Goal: Task Accomplishment & Management: Manage account settings

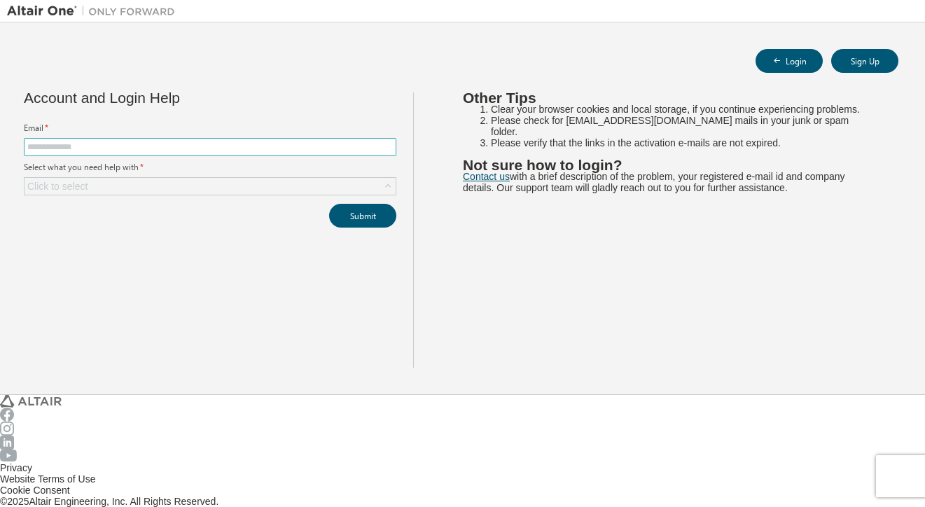
click at [212, 144] on input "text" at bounding box center [210, 146] width 366 height 11
type input "**********"
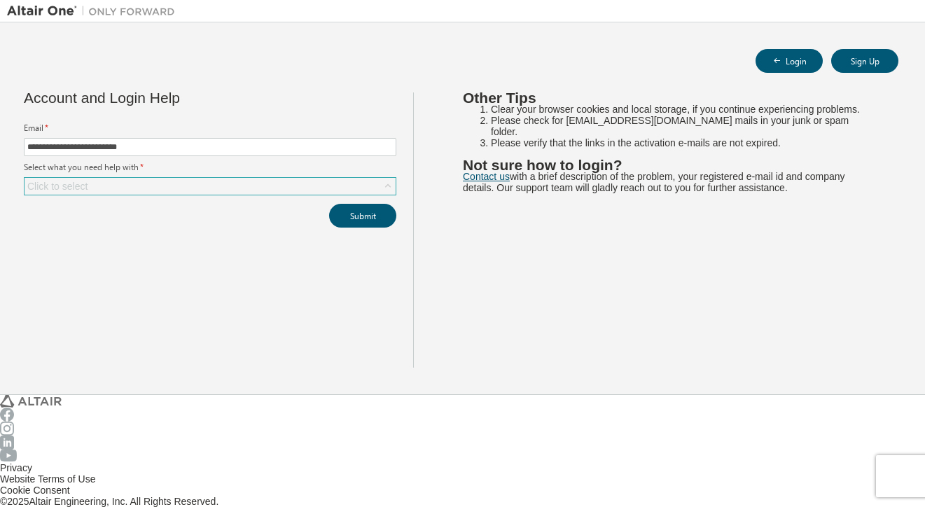
click at [381, 179] on icon at bounding box center [388, 186] width 14 height 14
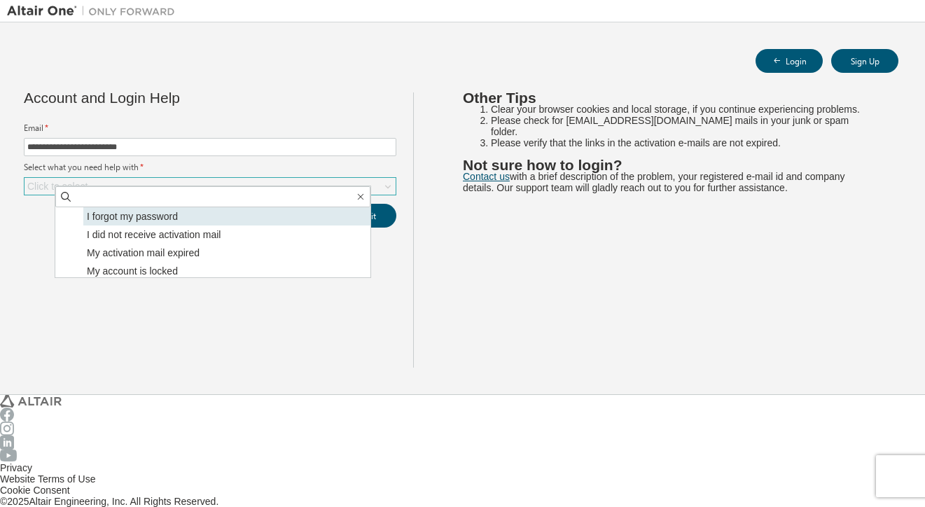
click at [169, 216] on li "I forgot my password" at bounding box center [226, 216] width 287 height 18
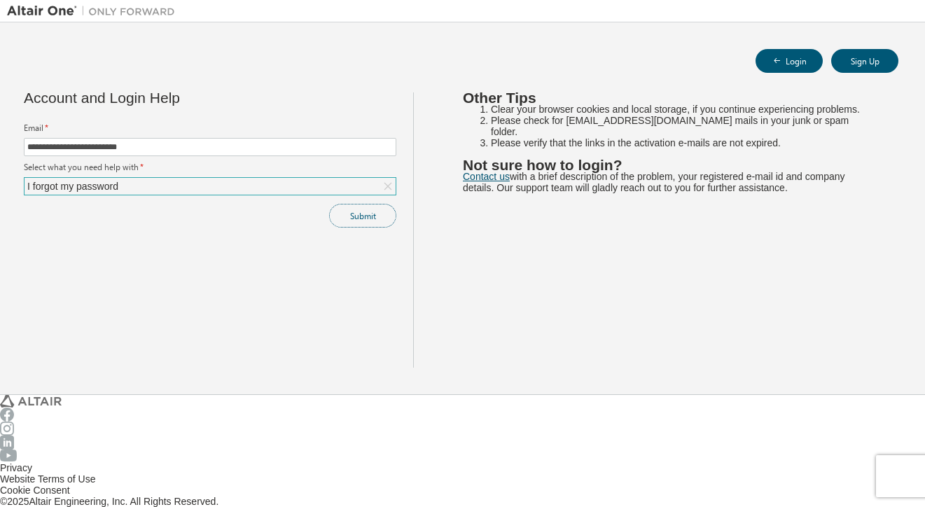
click at [354, 211] on button "Submit" at bounding box center [362, 216] width 67 height 24
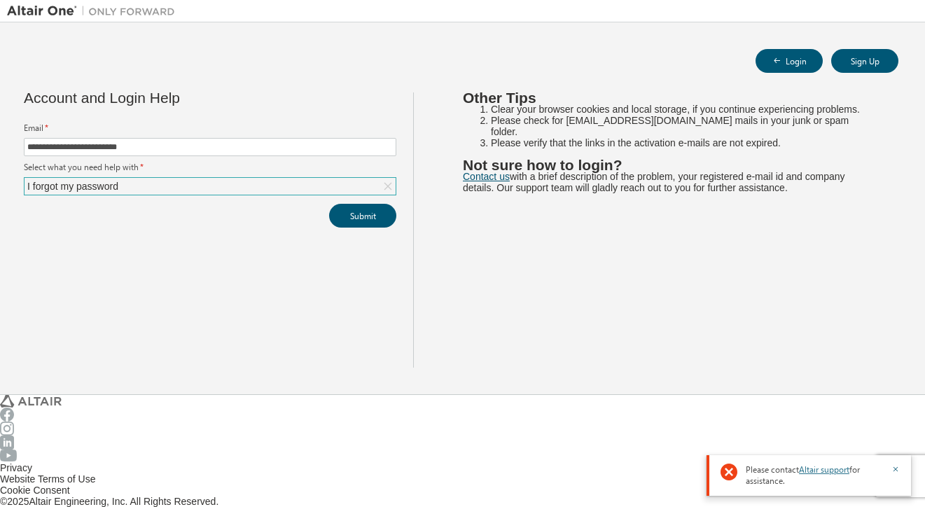
click at [837, 467] on link "Altair support" at bounding box center [824, 469] width 50 height 11
click at [737, 309] on div "Other Tips Clear your browser cookies and local storage, if you continue experi…" at bounding box center [665, 229] width 505 height 275
click at [383, 485] on div "Cookie Consent" at bounding box center [462, 490] width 925 height 11
click at [337, 204] on button "Submit" at bounding box center [362, 216] width 67 height 24
click at [899, 469] on icon "button" at bounding box center [895, 469] width 8 height 8
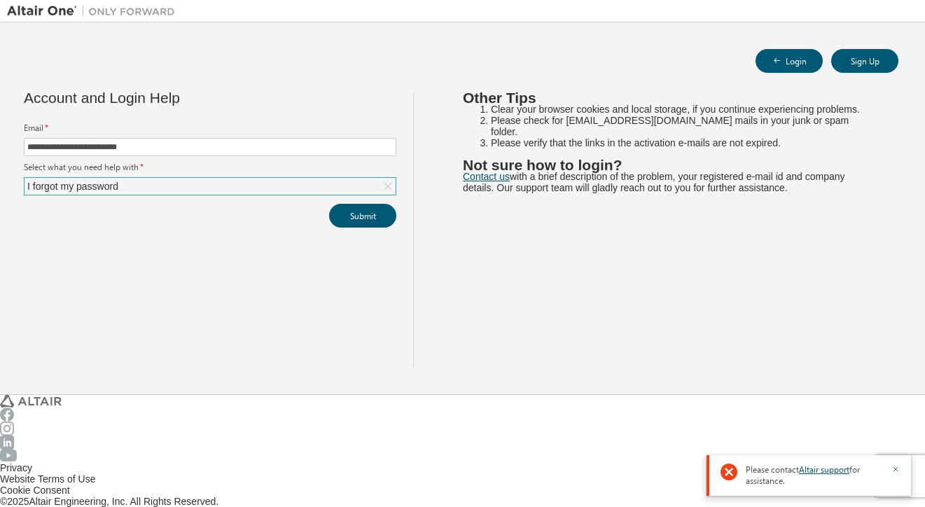
click at [905, 482] on div "Please contact Altair support for assistance." at bounding box center [809, 475] width 204 height 41
click at [900, 467] on div "Please contact Altair support for assistance." at bounding box center [809, 475] width 204 height 41
click at [897, 465] on icon "button" at bounding box center [895, 469] width 8 height 8
click at [910, 480] on div "Privacy Website Terms of Use Cookie Consent © 2025 Altair Engineering, Inc. All…" at bounding box center [462, 451] width 925 height 112
click at [470, 182] on link "Contact us" at bounding box center [486, 176] width 47 height 11
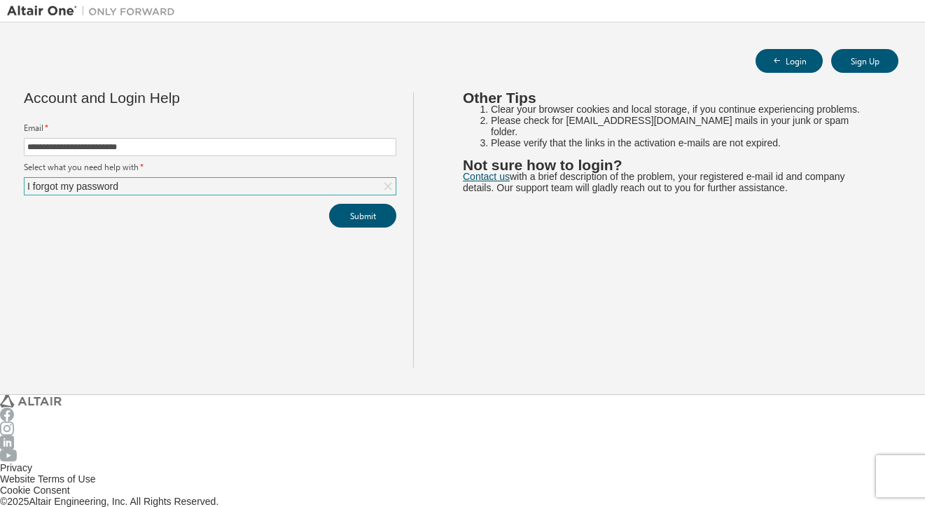
click at [621, 368] on div "Other Tips Clear your browser cookies and local storage, if you continue experi…" at bounding box center [665, 229] width 505 height 275
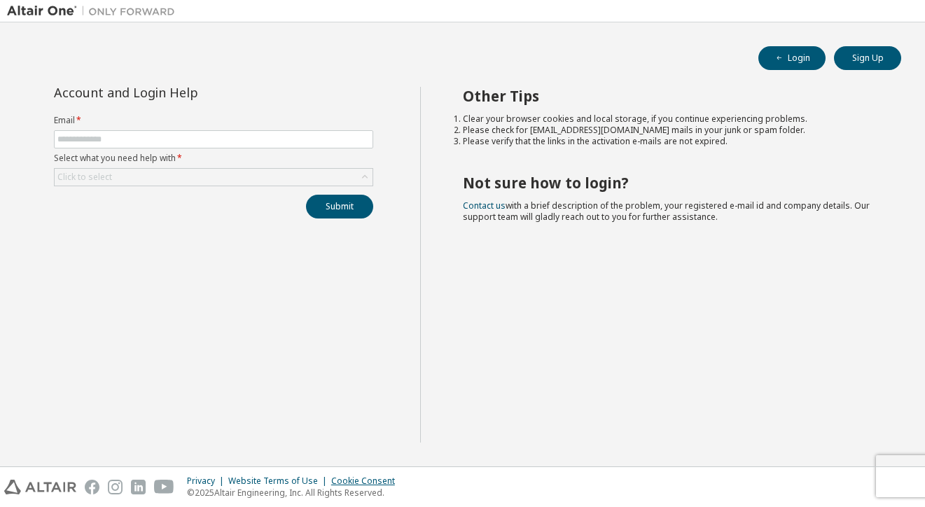
click at [387, 476] on div "Cookie Consent" at bounding box center [367, 480] width 72 height 11
click at [211, 137] on input "text" at bounding box center [213, 139] width 312 height 11
type input "**********"
click at [224, 172] on div "Click to select" at bounding box center [214, 177] width 318 height 17
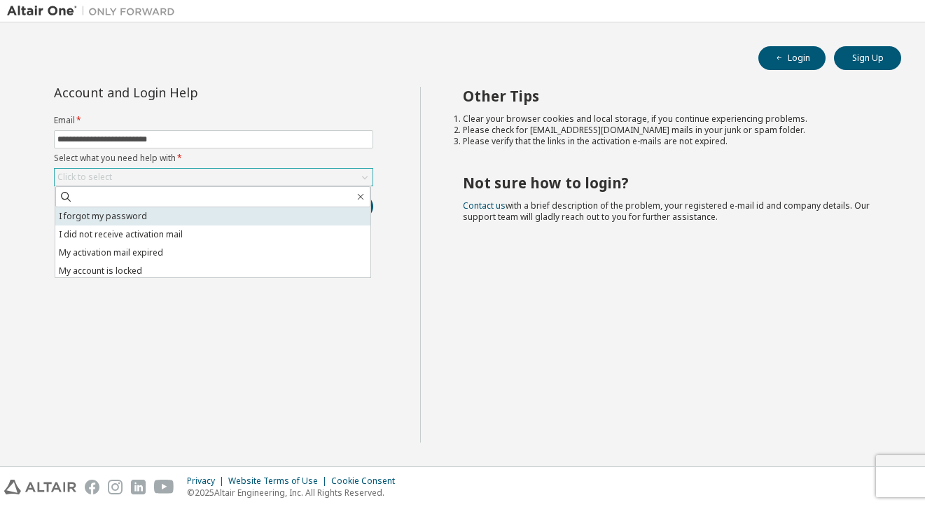
click at [169, 211] on li "I forgot my password" at bounding box center [212, 216] width 315 height 18
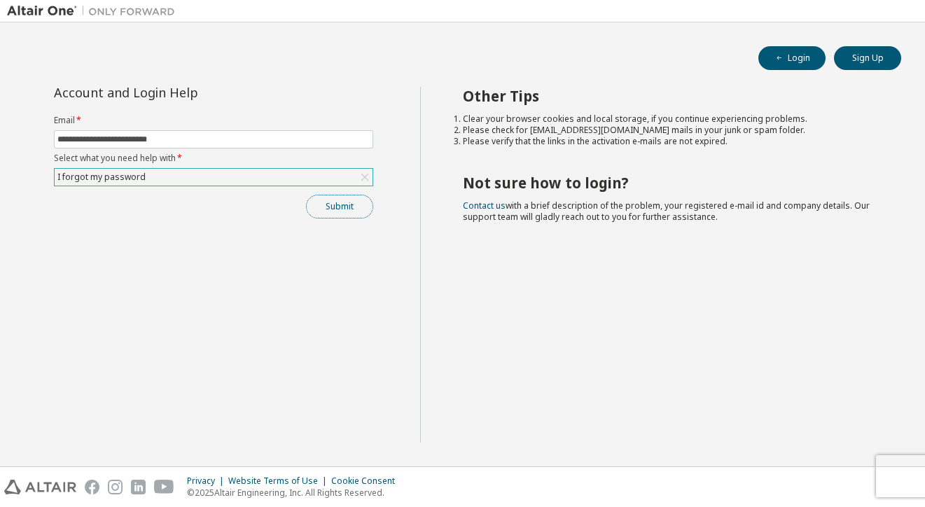
click at [320, 202] on button "Submit" at bounding box center [339, 207] width 67 height 24
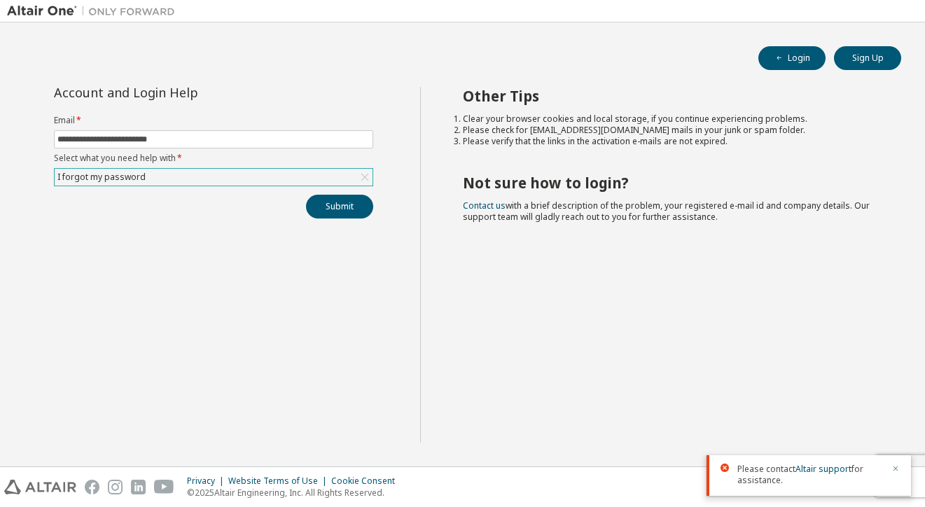
click at [896, 469] on icon "button" at bounding box center [896, 468] width 5 height 5
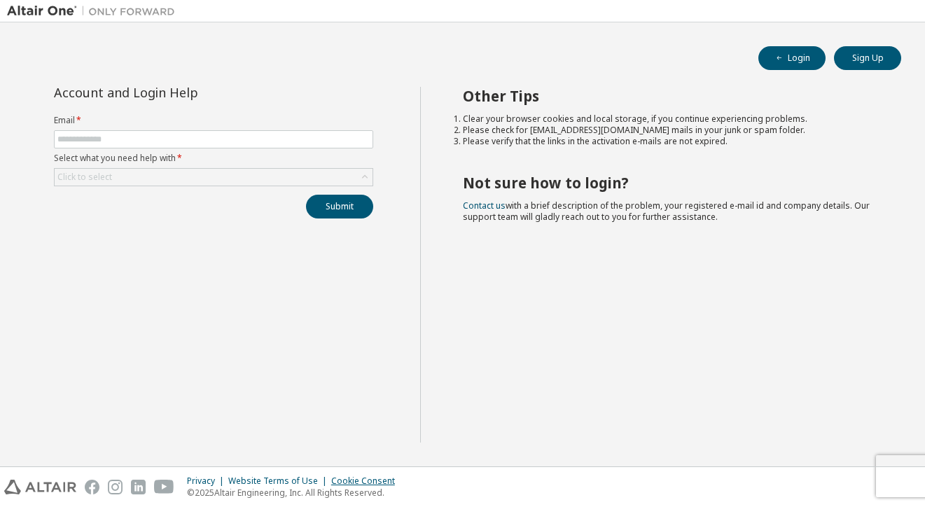
click at [373, 484] on div "Cookie Consent" at bounding box center [367, 480] width 72 height 11
click at [792, 56] on button "Login" at bounding box center [791, 58] width 67 height 24
